Goal: Navigation & Orientation: Understand site structure

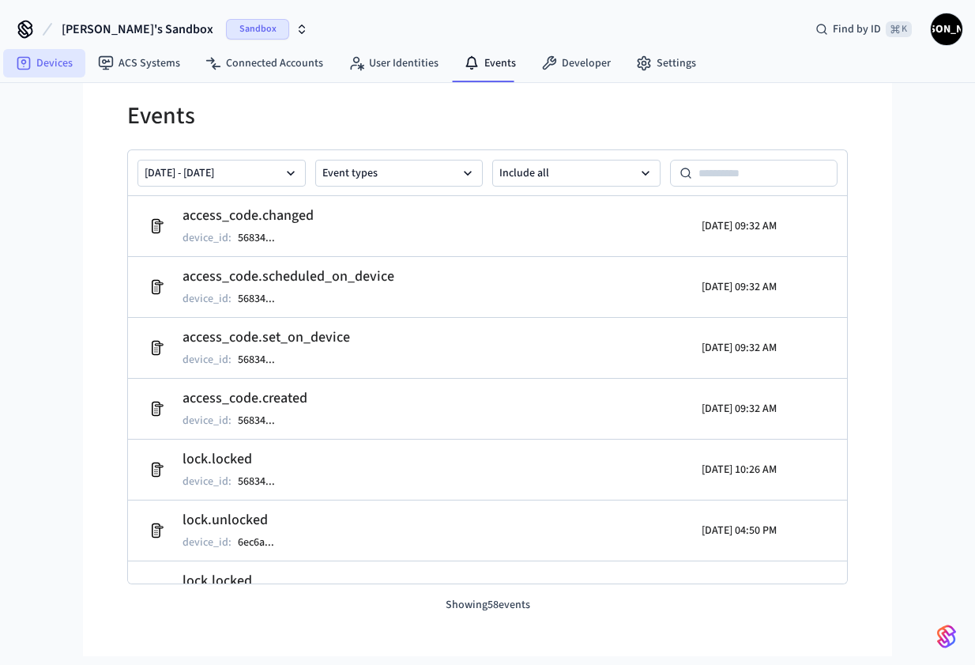
click at [57, 73] on link "Devices" at bounding box center [44, 63] width 82 height 28
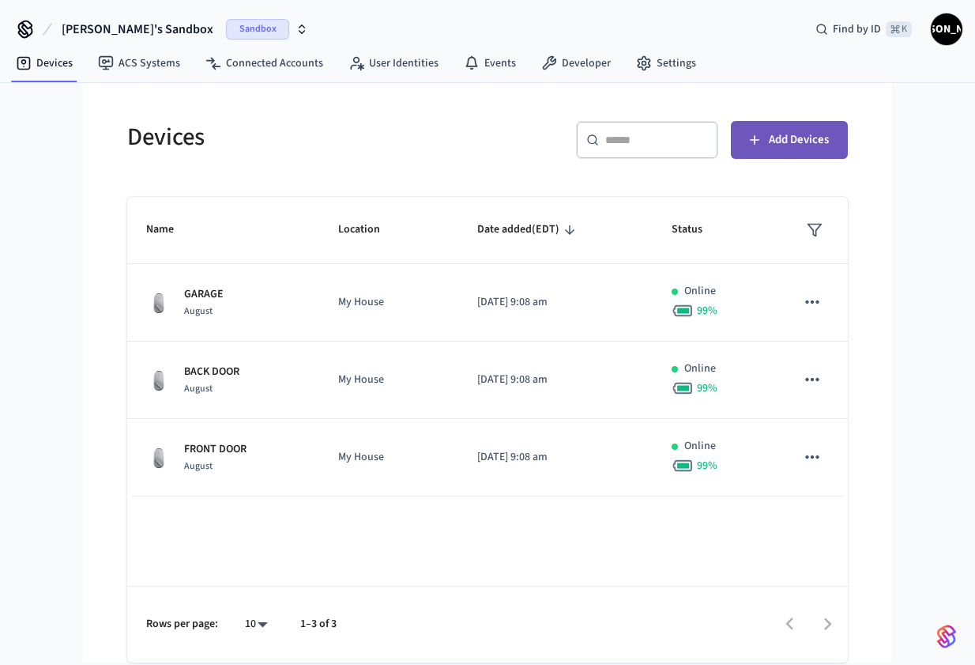
click at [796, 123] on button "Add Devices" at bounding box center [789, 140] width 117 height 38
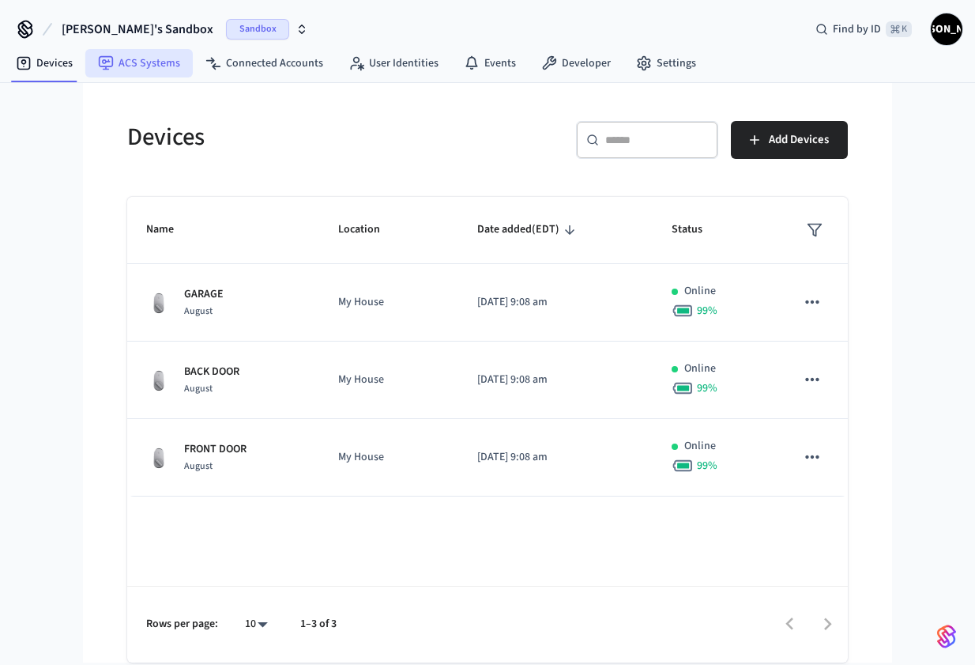
click at [141, 71] on link "ACS Systems" at bounding box center [138, 63] width 107 height 28
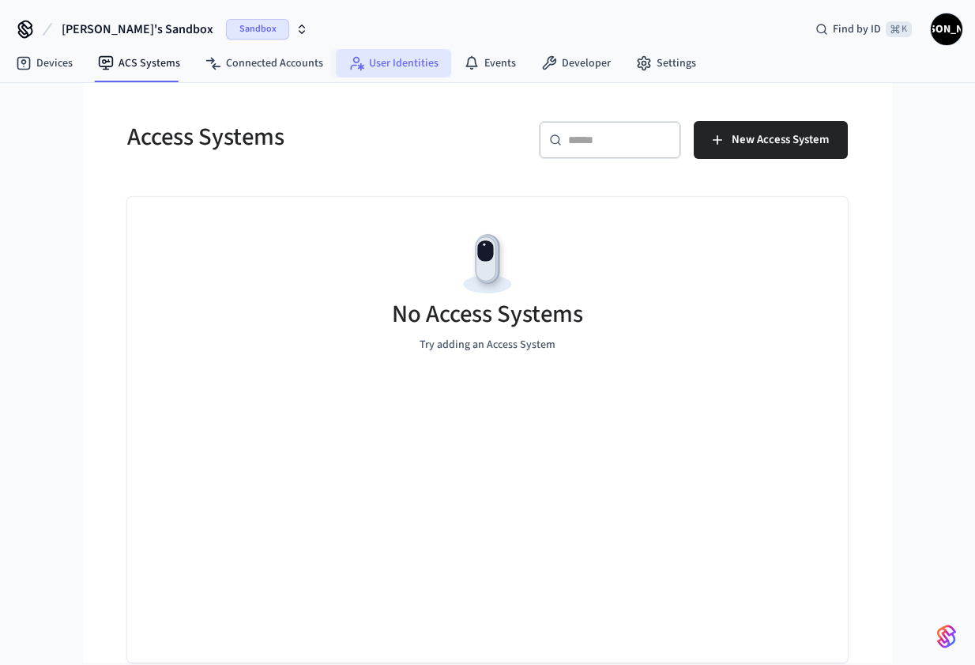
click at [397, 74] on link "User Identities" at bounding box center [393, 63] width 115 height 28
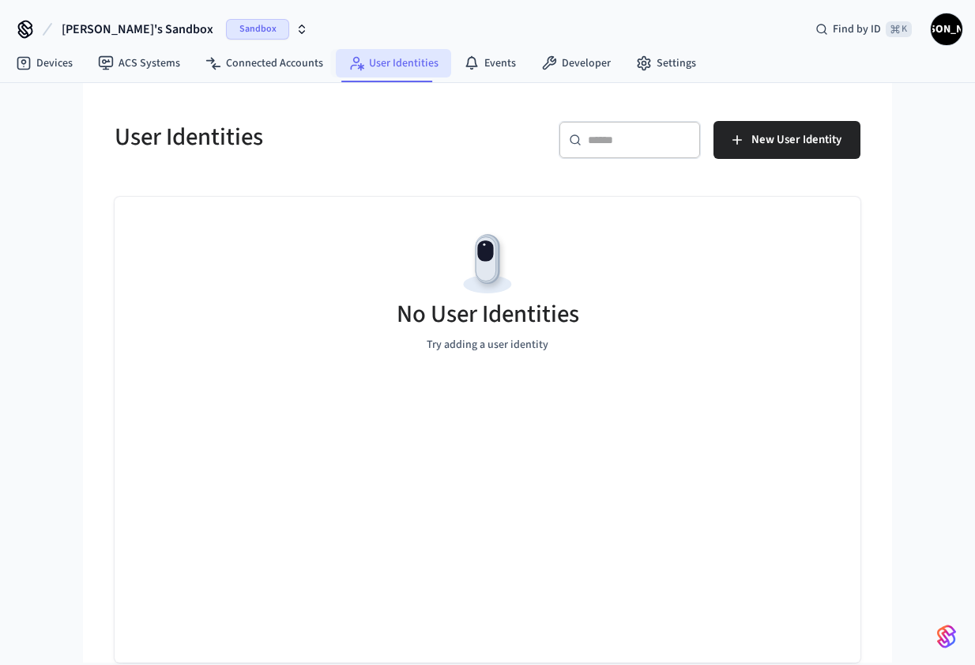
click at [397, 74] on link "User Identities" at bounding box center [393, 63] width 115 height 28
click at [575, 64] on link "Developer" at bounding box center [576, 63] width 95 height 28
